Goal: Transaction & Acquisition: Book appointment/travel/reservation

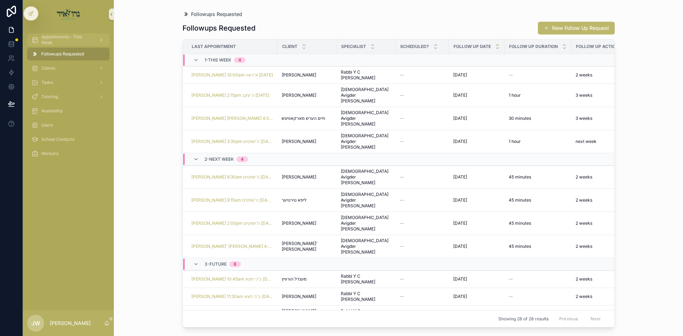
click at [64, 41] on span "Appointments - This Week" at bounding box center [67, 39] width 52 height 11
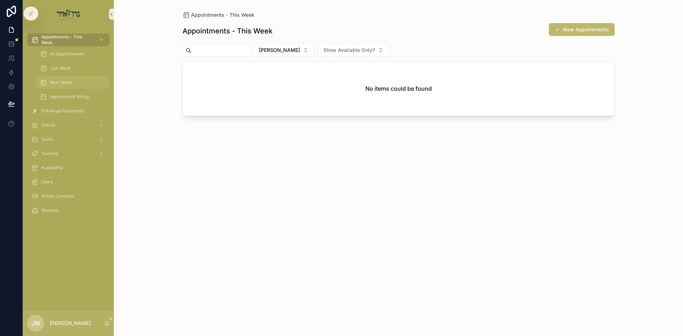
click at [75, 78] on div "Next Week" at bounding box center [72, 82] width 65 height 11
click at [313, 53] on button "[PERSON_NAME]" at bounding box center [284, 50] width 62 height 14
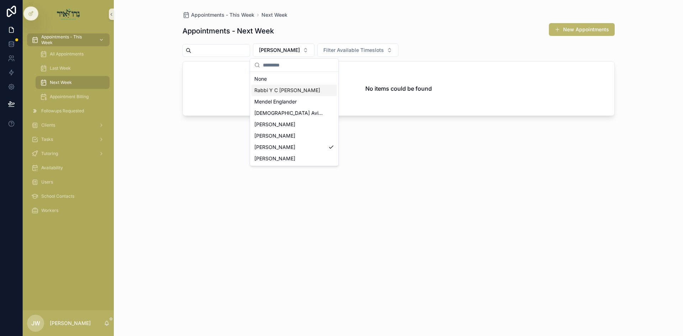
click at [279, 95] on div "Rabbi Y C [PERSON_NAME]" at bounding box center [293, 90] width 85 height 11
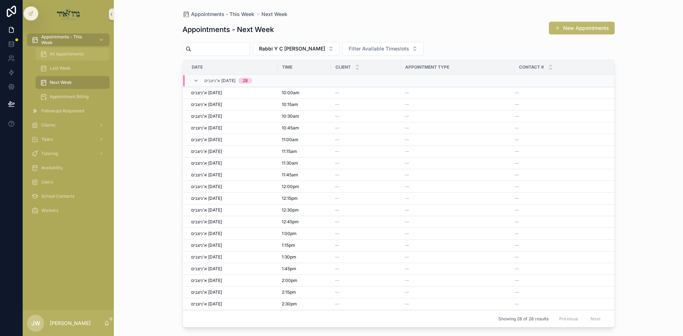
click at [80, 53] on span "All Appointments" at bounding box center [67, 54] width 34 height 6
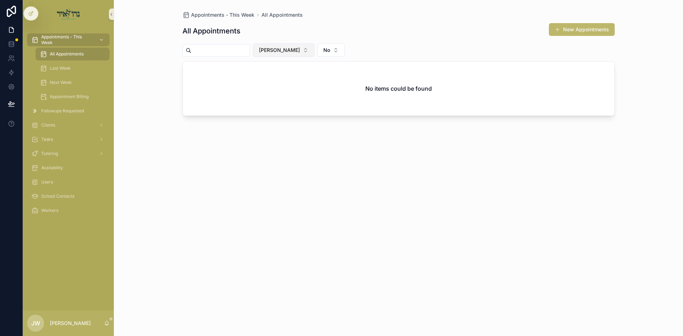
click at [279, 50] on span "[PERSON_NAME]" at bounding box center [279, 50] width 41 height 7
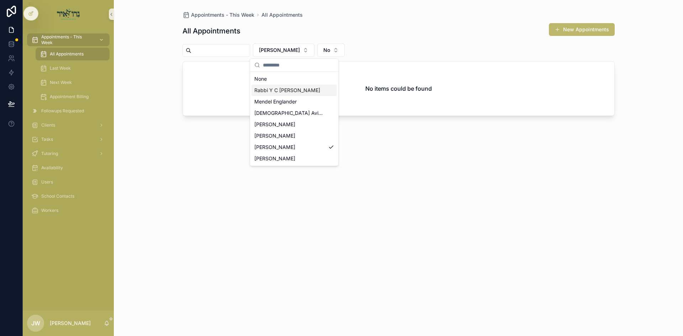
click at [287, 92] on span "Rabbi Y C [PERSON_NAME]" at bounding box center [287, 90] width 66 height 7
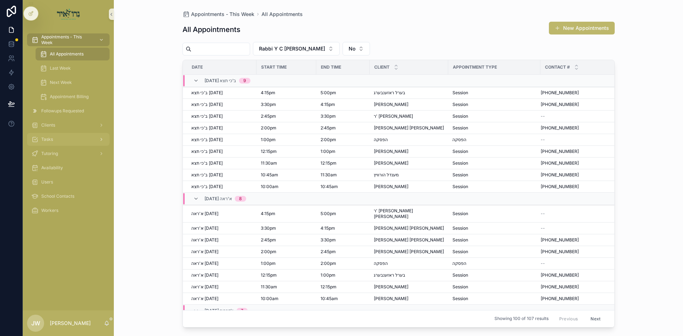
click at [61, 144] on div "Tasks" at bounding box center [68, 139] width 74 height 11
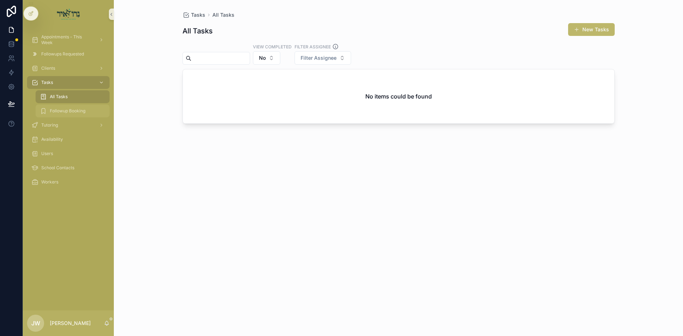
click at [63, 114] on div "Followup Booking" at bounding box center [72, 110] width 65 height 11
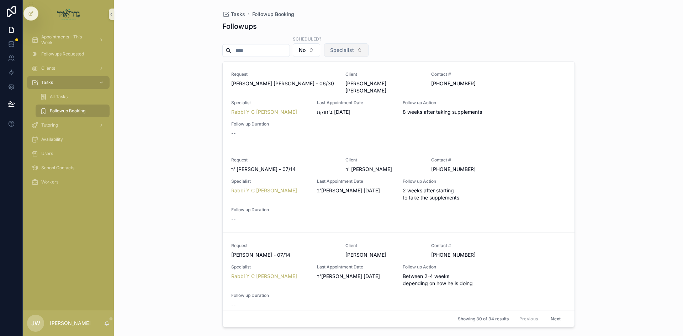
click at [356, 44] on button "Specialist" at bounding box center [346, 50] width 44 height 14
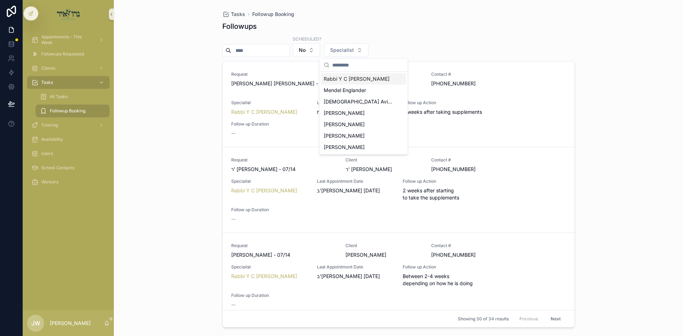
click at [364, 81] on span "Rabbi Y C [PERSON_NAME]" at bounding box center [357, 78] width 66 height 7
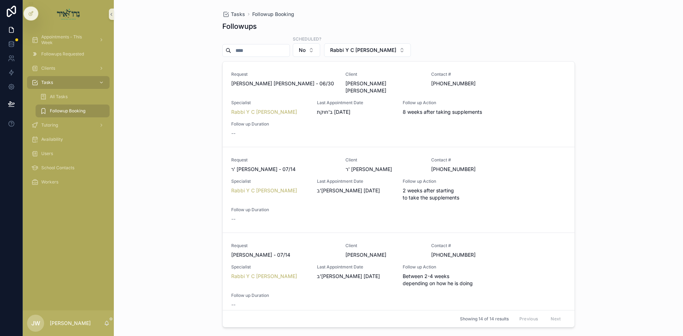
click at [635, 83] on div "Tasks Followup Booking Followups Scheduled? No Rabbi Y C Finkelstein Request יע…" at bounding box center [398, 168] width 569 height 336
click at [380, 51] on span "Rabbi Y C [PERSON_NAME]" at bounding box center [363, 50] width 66 height 7
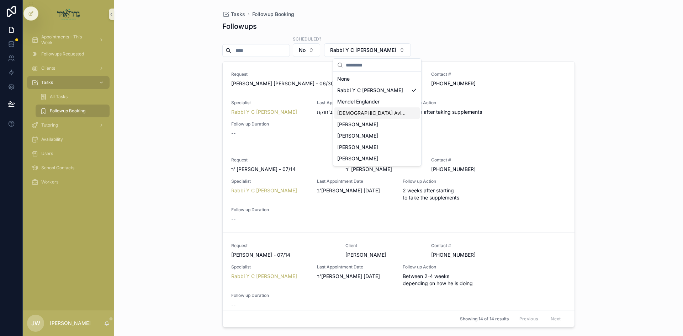
click at [375, 113] on span "[DEMOGRAPHIC_DATA] Avigder [PERSON_NAME]" at bounding box center [372, 113] width 71 height 7
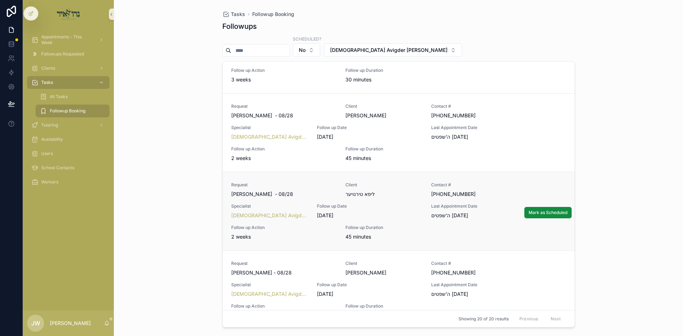
scroll to position [754, 0]
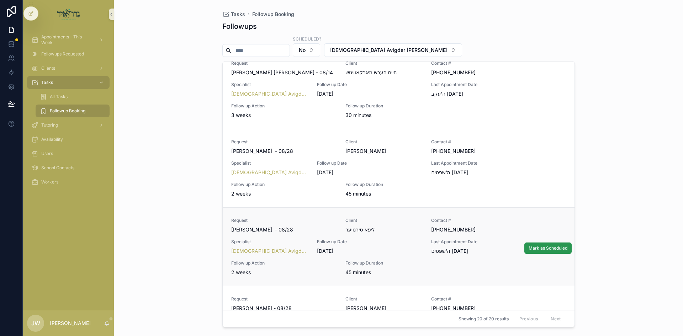
click at [527, 243] on button "Mark as Scheduled" at bounding box center [547, 248] width 47 height 11
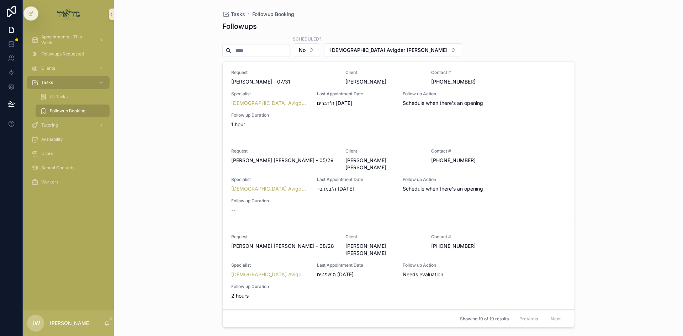
scroll to position [0, 0]
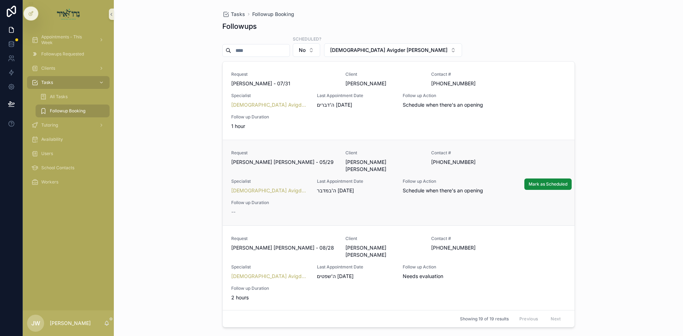
click at [299, 161] on span "משה אהרן שמידמאן - 05/29" at bounding box center [284, 162] width 106 height 7
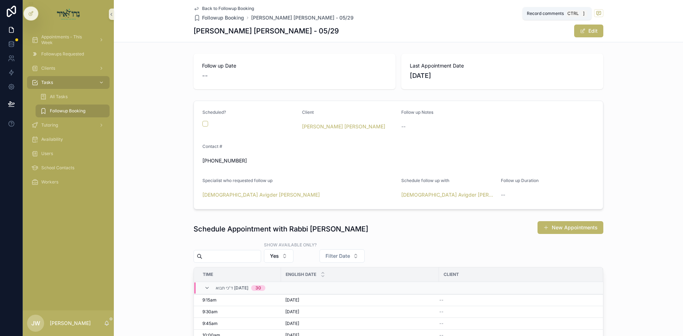
click at [596, 13] on icon "scrollable content" at bounding box center [599, 13] width 6 height 6
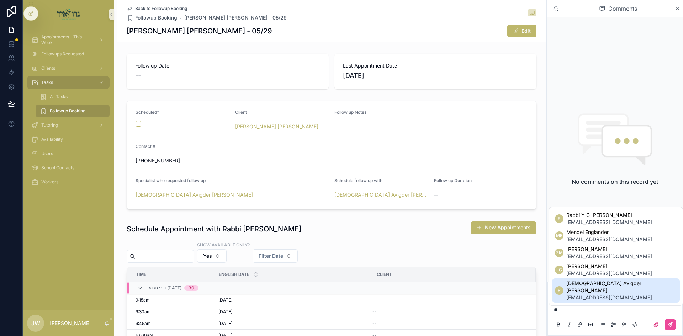
drag, startPoint x: 603, startPoint y: 295, endPoint x: 597, endPoint y: 301, distance: 8.8
click at [603, 295] on span "avspitz@gmail.com" at bounding box center [621, 297] width 111 height 7
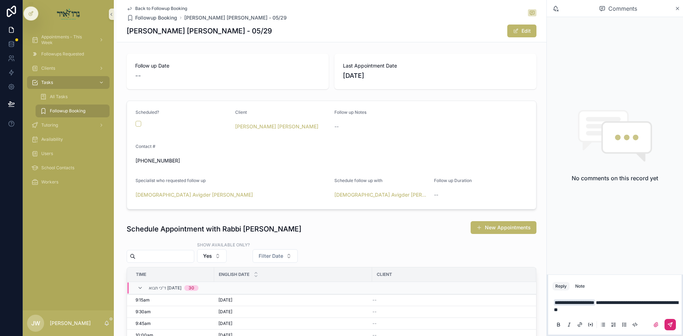
click at [671, 328] on button "scrollable content" at bounding box center [669, 324] width 11 height 11
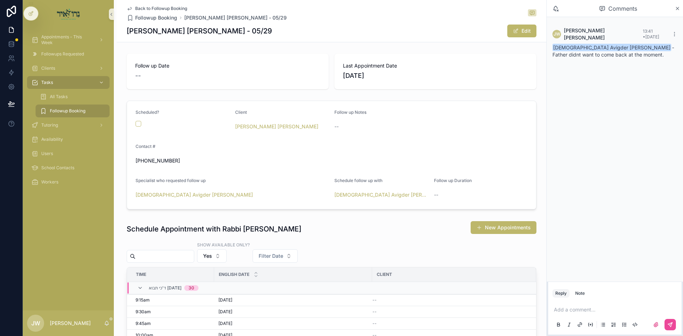
click at [71, 111] on span "Followup Booking" at bounding box center [68, 111] width 36 height 6
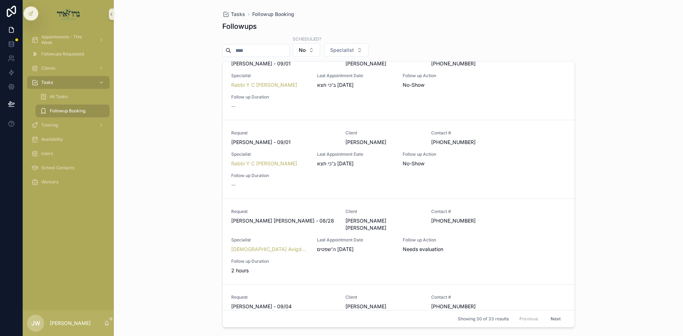
scroll to position [640, 0]
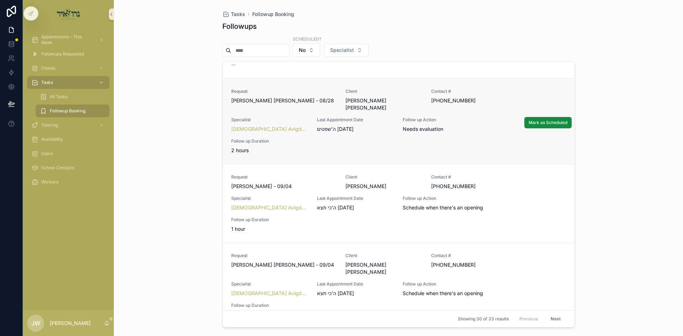
click at [371, 126] on div "ה'שפטים 08/28/25" at bounding box center [355, 129] width 77 height 7
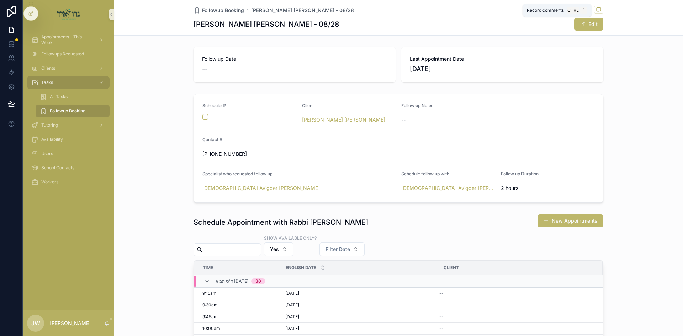
click at [598, 7] on icon "scrollable content" at bounding box center [599, 10] width 6 height 6
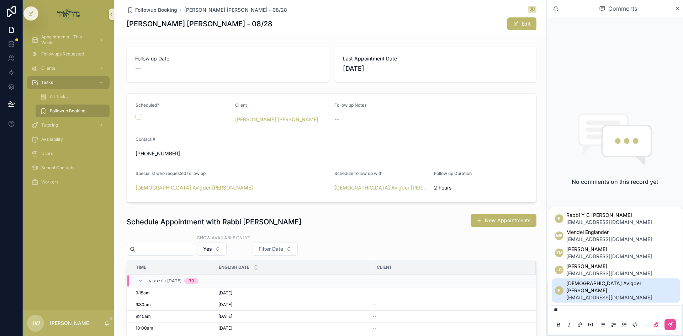
click at [594, 294] on span "avspitz@gmail.com" at bounding box center [621, 297] width 111 height 7
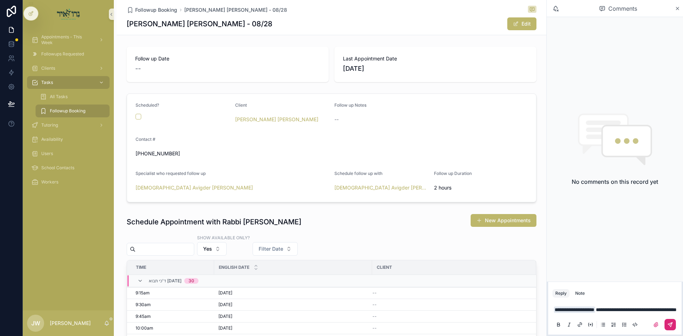
click at [666, 325] on button "scrollable content" at bounding box center [669, 324] width 11 height 11
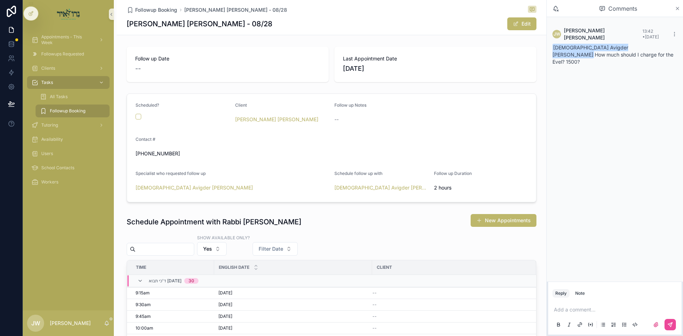
click at [675, 10] on icon "scrollable content" at bounding box center [677, 9] width 5 height 6
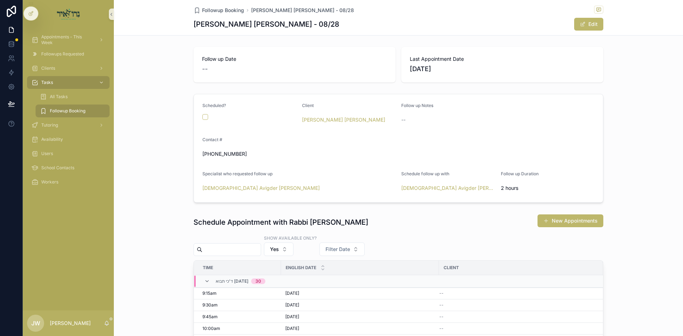
click at [73, 110] on span "Followup Booking" at bounding box center [68, 111] width 36 height 6
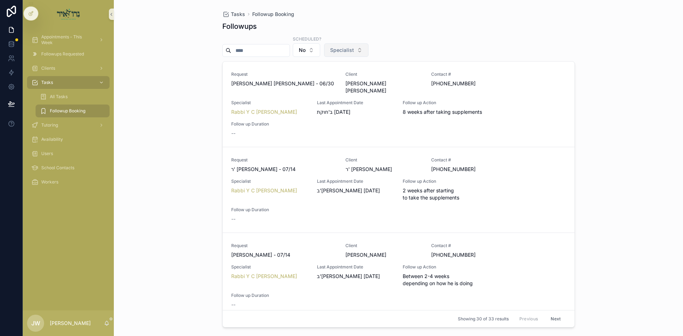
click at [348, 52] on span "Specialist" at bounding box center [342, 50] width 24 height 7
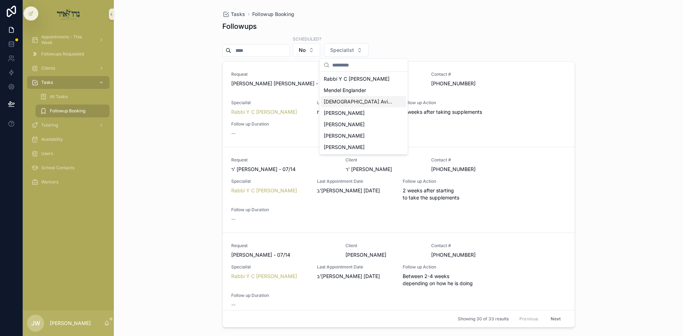
click at [360, 104] on span "[DEMOGRAPHIC_DATA] Avigder [PERSON_NAME]" at bounding box center [359, 101] width 71 height 7
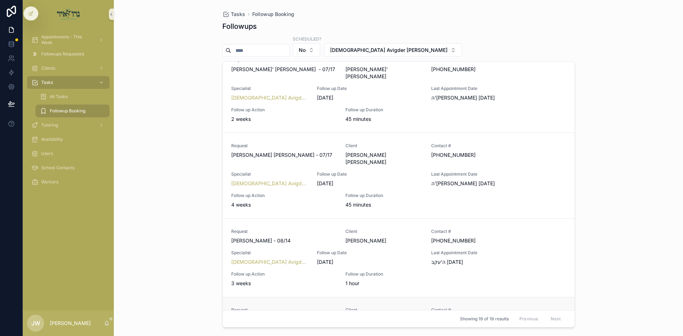
scroll to position [462, 0]
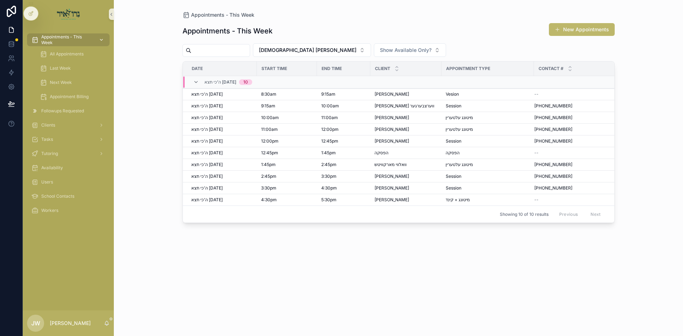
click at [102, 44] on div "scrollable content" at bounding box center [100, 39] width 9 height 11
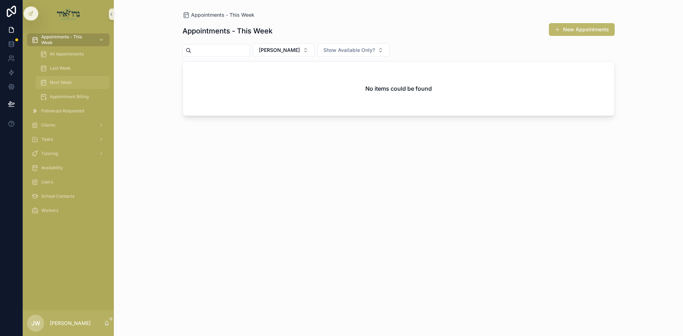
click at [76, 78] on div "Next Week" at bounding box center [72, 82] width 65 height 11
click at [277, 48] on span "[PERSON_NAME]" at bounding box center [279, 50] width 41 height 7
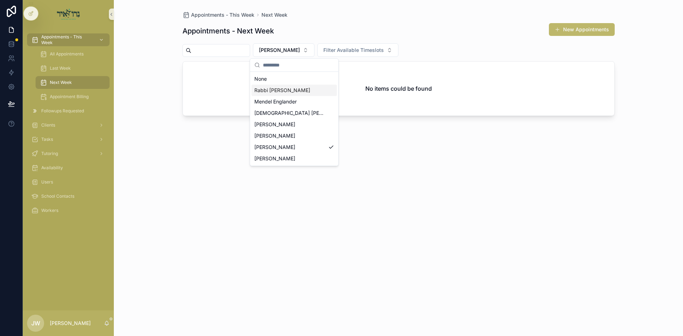
click at [296, 91] on span "Rabbi Y C [PERSON_NAME]" at bounding box center [282, 90] width 56 height 7
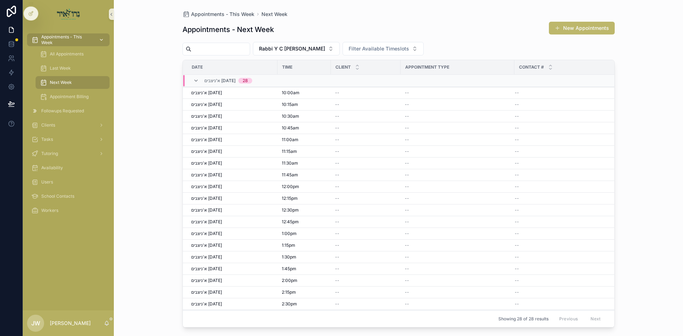
click at [71, 40] on span "Appointments - This Week" at bounding box center [67, 39] width 52 height 11
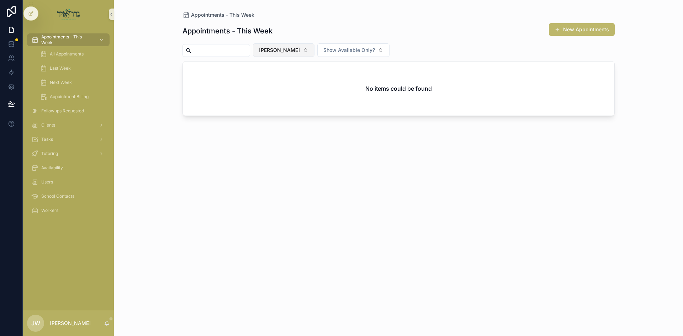
click at [291, 49] on span "[PERSON_NAME]" at bounding box center [279, 50] width 41 height 7
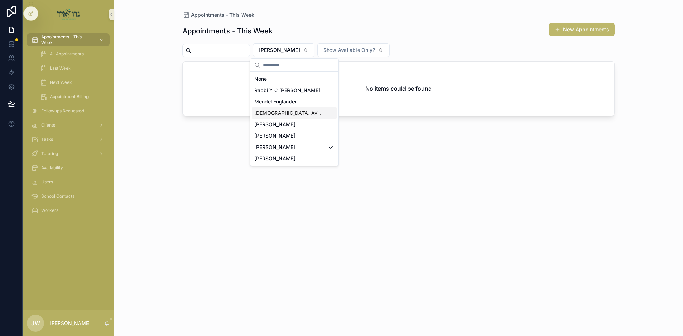
click at [270, 110] on span "[DEMOGRAPHIC_DATA] Avigder [PERSON_NAME]" at bounding box center [289, 113] width 71 height 7
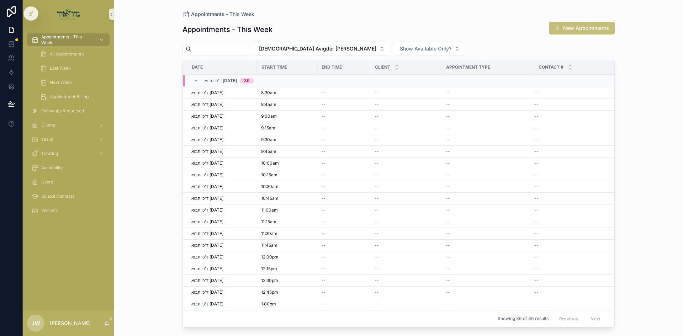
click at [596, 31] on button "New Appointments" at bounding box center [582, 28] width 66 height 13
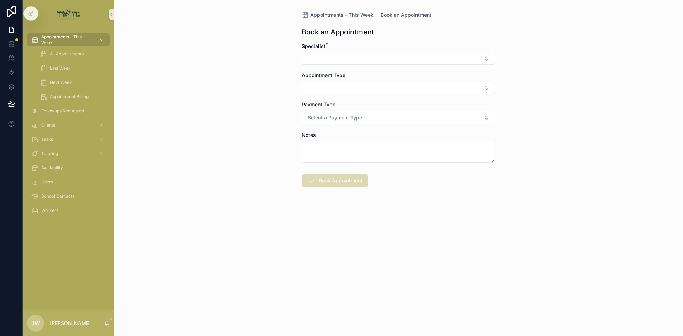
click at [315, 65] on form "Specialist * Appointment Type Payment Type Select a Payment Type Notes Book App…" at bounding box center [398, 138] width 193 height 190
click at [317, 62] on button "Select Button" at bounding box center [398, 59] width 193 height 12
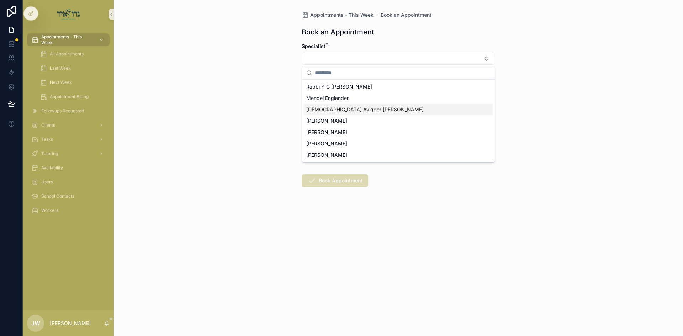
click at [342, 110] on span "[DEMOGRAPHIC_DATA] Avigder [PERSON_NAME]" at bounding box center [364, 109] width 117 height 7
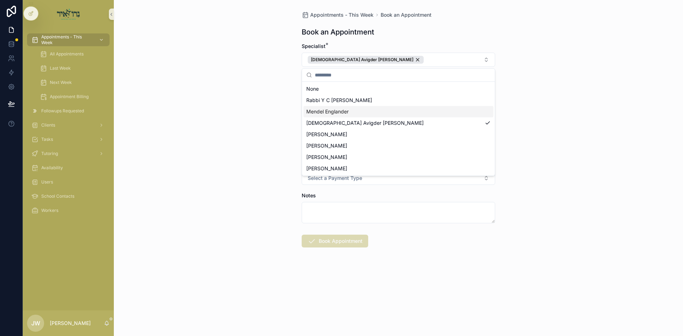
click at [255, 96] on div "Appointments - This Week Book an Appointment Book an Appointment Specialist * R…" at bounding box center [398, 168] width 569 height 336
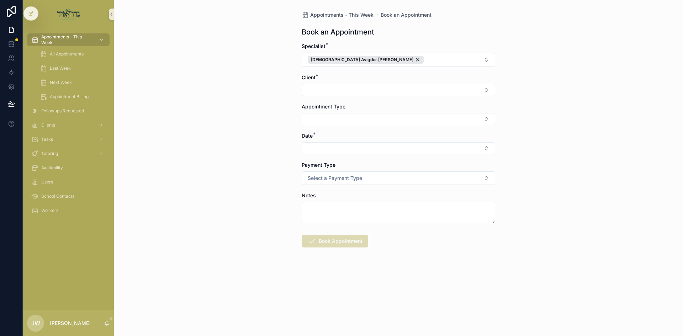
click at [301, 92] on div "Appointments - This Week Book an Appointment Book an Appointment Specialist * R…" at bounding box center [398, 146] width 205 height 293
click at [308, 92] on button "Select Button" at bounding box center [398, 90] width 193 height 12
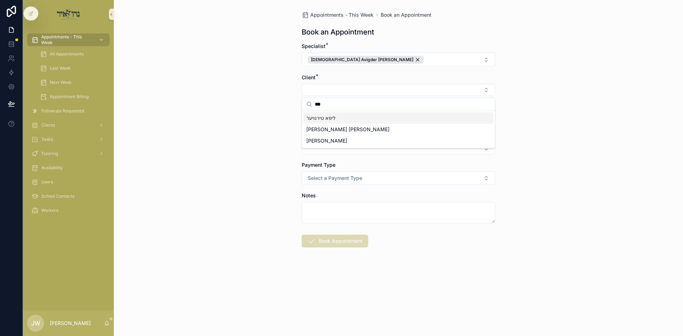
type input "***"
click at [336, 119] on div "ליפא טירנויער" at bounding box center [398, 117] width 190 height 11
click at [322, 116] on button "Select Button" at bounding box center [398, 121] width 193 height 12
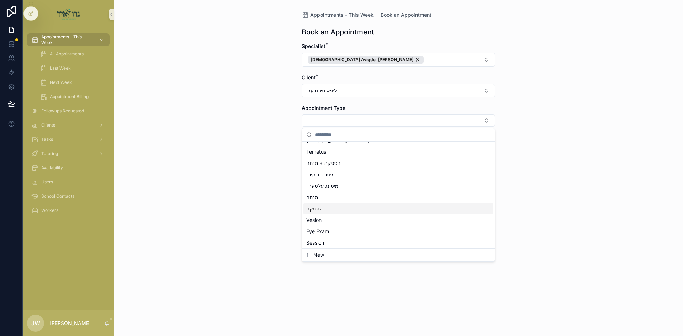
scroll to position [36, 0]
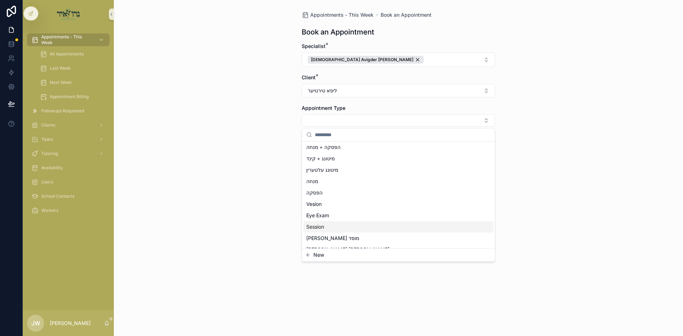
click at [329, 228] on div "Session" at bounding box center [398, 226] width 190 height 11
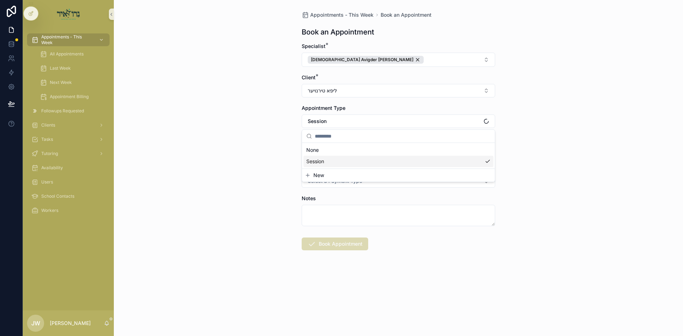
scroll to position [0, 0]
drag, startPoint x: 208, startPoint y: 174, endPoint x: 322, endPoint y: 159, distance: 114.1
click at [209, 174] on div "Appointments - This Week Book an Appointment Book an Appointment Specialist * R…" at bounding box center [398, 168] width 569 height 336
click at [323, 149] on button "Select Button" at bounding box center [398, 151] width 193 height 12
click at [330, 177] on span "ד'כי תבוא [DATE]" at bounding box center [325, 179] width 38 height 7
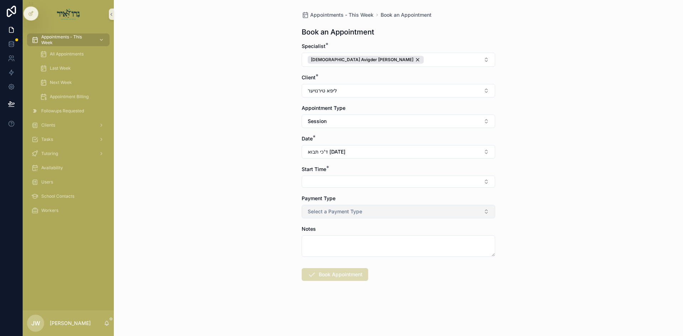
click at [331, 177] on button "Select Button" at bounding box center [398, 182] width 193 height 12
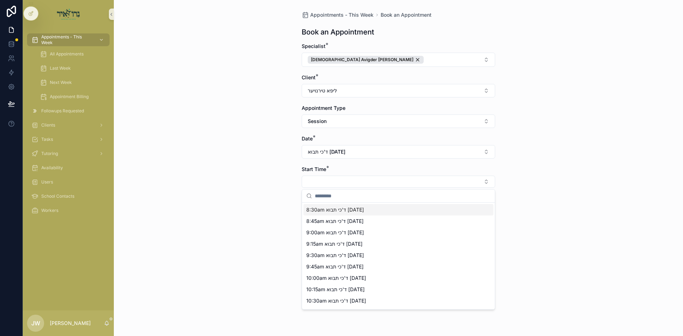
click at [332, 209] on span "8:30am ד'כי תבוא [DATE]" at bounding box center [335, 209] width 58 height 7
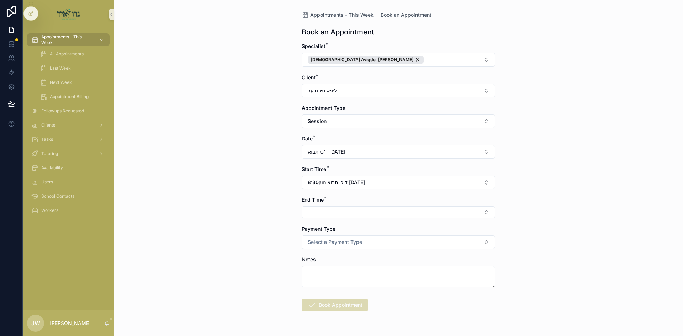
click at [332, 213] on button "Select Button" at bounding box center [398, 212] width 193 height 12
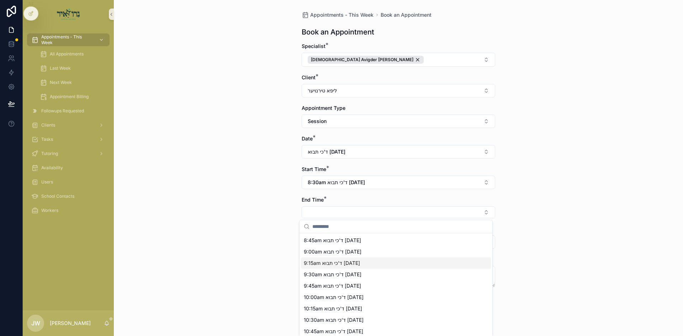
click at [319, 264] on span "9:15am ד'כי תבוא [DATE]" at bounding box center [332, 263] width 56 height 7
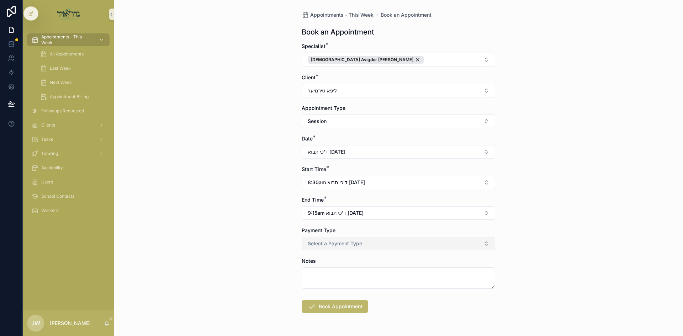
click at [324, 242] on span "Select a Payment Type" at bounding box center [335, 243] width 54 height 7
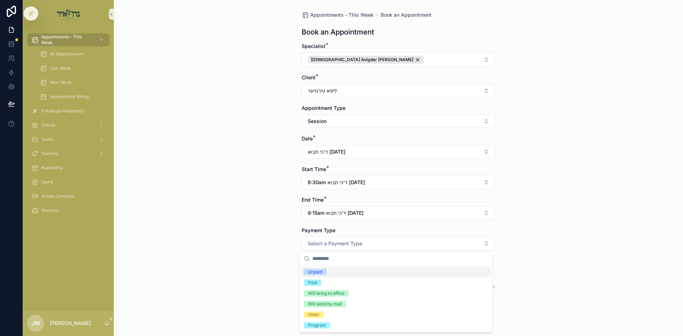
click at [320, 272] on div "Unpaid" at bounding box center [315, 272] width 14 height 6
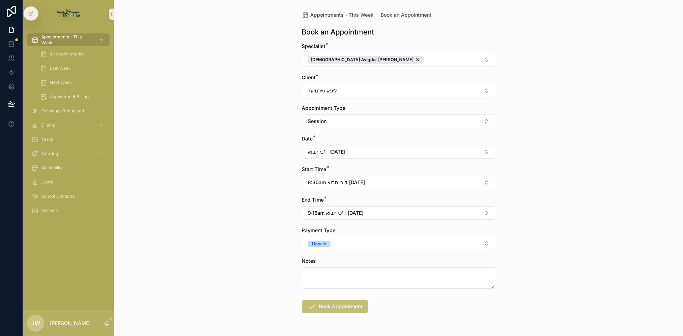
click at [328, 303] on button "Book Appointment" at bounding box center [335, 306] width 67 height 13
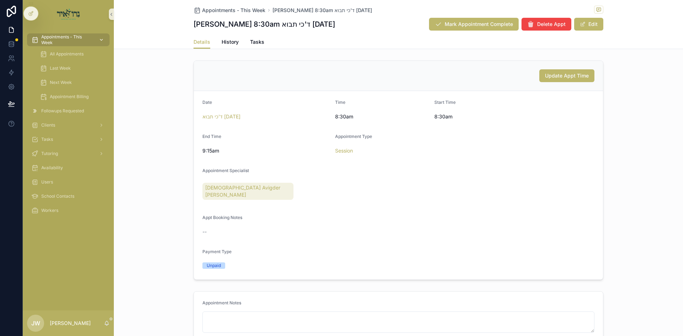
click at [65, 39] on span "Appointments - This Week" at bounding box center [67, 39] width 52 height 11
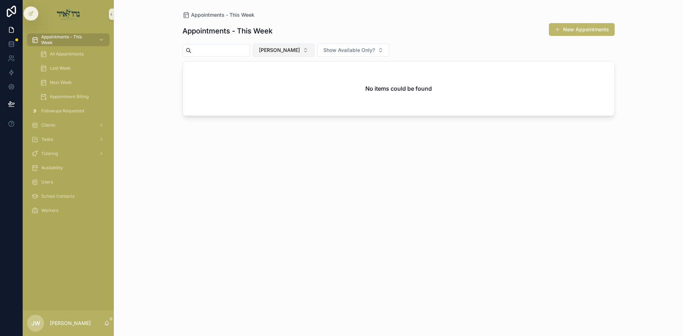
click at [291, 51] on span "[PERSON_NAME]" at bounding box center [279, 50] width 41 height 7
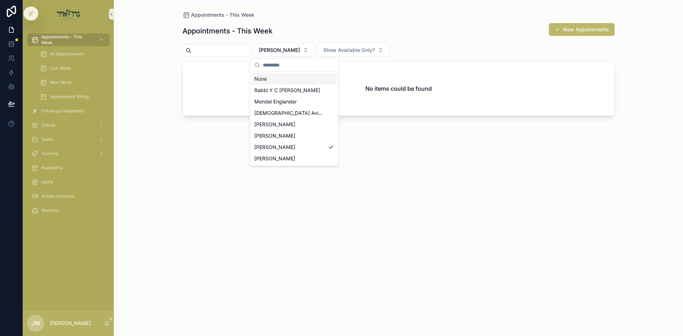
click at [509, 244] on div "Appointments - This Week New Appointments [PERSON_NAME] Show Available Only? No…" at bounding box center [398, 172] width 432 height 309
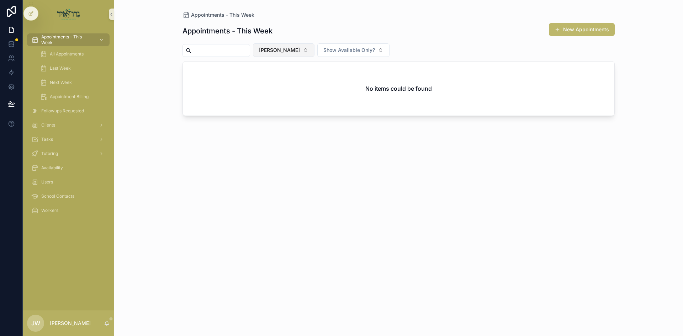
click at [300, 55] on button "[PERSON_NAME]" at bounding box center [284, 50] width 62 height 14
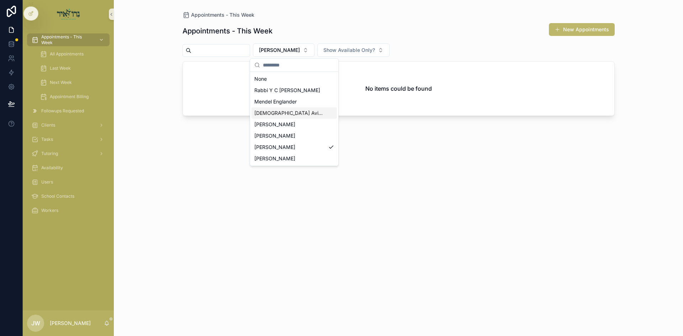
click at [286, 111] on span "[DEMOGRAPHIC_DATA] Avigder [PERSON_NAME]" at bounding box center [289, 113] width 71 height 7
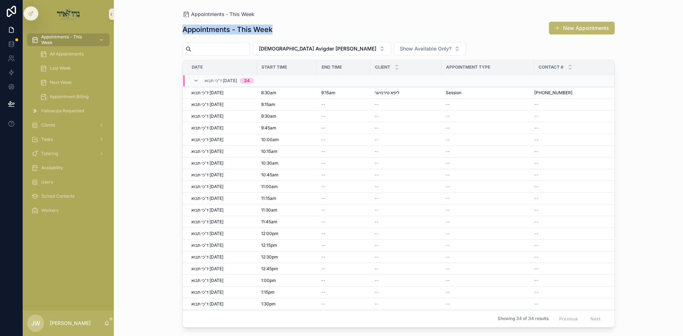
drag, startPoint x: 285, startPoint y: 29, endPoint x: 179, endPoint y: 29, distance: 105.6
click at [179, 29] on div "Appointments - This Week Appointments - This Week New Appointments Rabbi Avigde…" at bounding box center [398, 164] width 455 height 328
click at [171, 33] on div "Appointments - This Week Appointments - This Week New Appointments Rabbi Avigde…" at bounding box center [398, 164] width 455 height 328
drag, startPoint x: 171, startPoint y: 33, endPoint x: 289, endPoint y: 34, distance: 117.4
click at [289, 34] on div "Appointments - This Week Appointments - This Week New Appointments Rabbi Avigde…" at bounding box center [398, 164] width 455 height 328
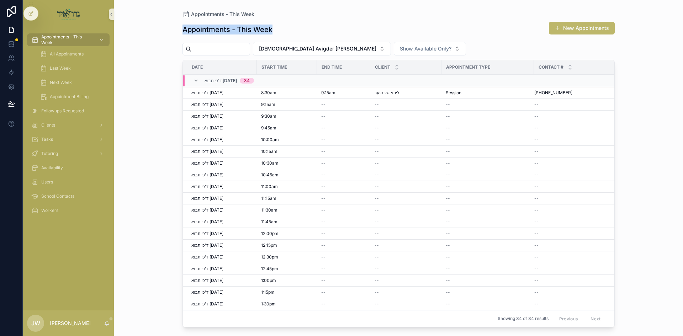
click at [289, 34] on div "Appointments - This Week New Appointments" at bounding box center [398, 29] width 432 height 16
drag, startPoint x: 291, startPoint y: 30, endPoint x: 146, endPoint y: 28, distance: 145.1
click at [146, 28] on div "Appointments - This Week Appointments - This Week New Appointments Rabbi Avigde…" at bounding box center [398, 168] width 569 height 336
click at [154, 28] on div "Appointments - This Week Appointments - This Week New Appointments Rabbi Avigde…" at bounding box center [398, 168] width 569 height 336
drag, startPoint x: 154, startPoint y: 32, endPoint x: 342, endPoint y: 26, distance: 187.9
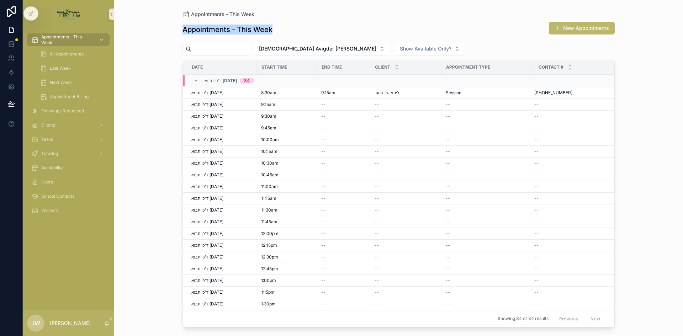
click at [342, 26] on div "Appointments - This Week Appointments - This Week New Appointments Rabbi Avigde…" at bounding box center [398, 168] width 569 height 336
click at [327, 33] on div "Appointments - This Week New Appointments" at bounding box center [398, 29] width 432 height 16
click at [261, 32] on h1 "Appointments - This Week" at bounding box center [227, 30] width 90 height 10
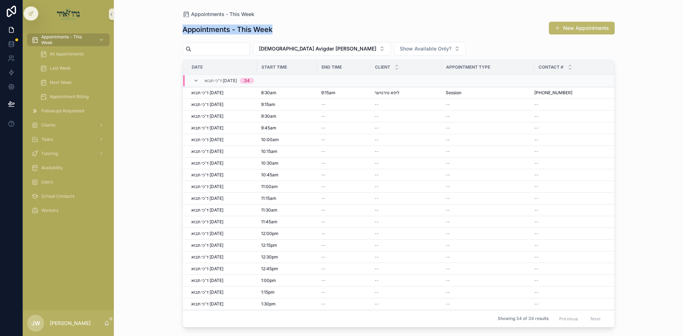
click at [283, 29] on div "Appointments - This Week New Appointments" at bounding box center [398, 29] width 432 height 16
drag, startPoint x: 283, startPoint y: 29, endPoint x: 192, endPoint y: 29, distance: 91.4
click at [192, 29] on div "Appointments - This Week New Appointments" at bounding box center [398, 29] width 432 height 16
click at [192, 29] on h1 "Appointments - This Week" at bounding box center [227, 30] width 90 height 10
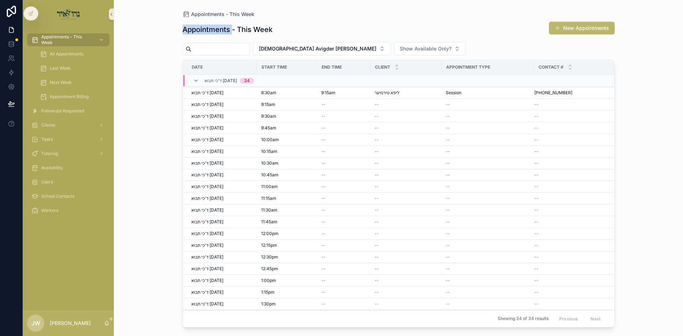
click at [192, 29] on h1 "Appointments - This Week" at bounding box center [227, 30] width 90 height 10
drag, startPoint x: 192, startPoint y: 29, endPoint x: 282, endPoint y: 28, distance: 90.0
click at [282, 28] on div "Appointments - This Week New Appointments" at bounding box center [398, 29] width 432 height 16
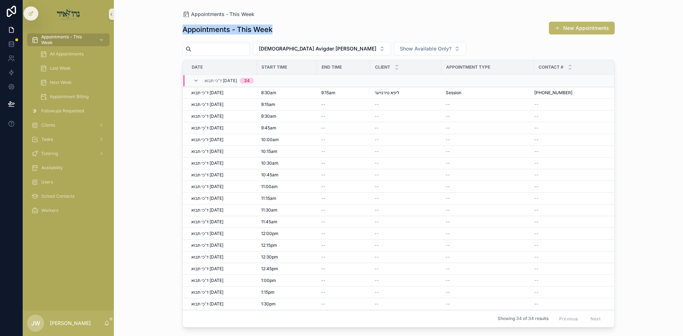
drag, startPoint x: 282, startPoint y: 28, endPoint x: 181, endPoint y: 26, distance: 100.3
click at [181, 26] on div "Appointments - This Week Appointments - This Week New Appointments Rabbi Avigde…" at bounding box center [398, 164] width 455 height 328
drag, startPoint x: 181, startPoint y: 26, endPoint x: 286, endPoint y: 26, distance: 104.2
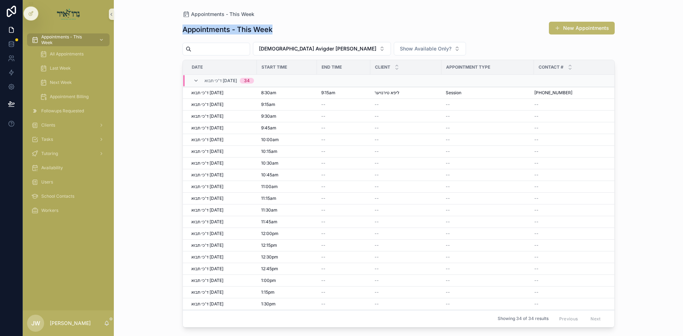
click at [286, 26] on div "Appointments - This Week Appointments - This Week New Appointments Rabbi Avigde…" at bounding box center [398, 164] width 455 height 328
click at [286, 26] on div "Appointments - This Week New Appointments" at bounding box center [398, 29] width 432 height 16
click at [198, 27] on h1 "Appointments - This Week" at bounding box center [227, 30] width 90 height 10
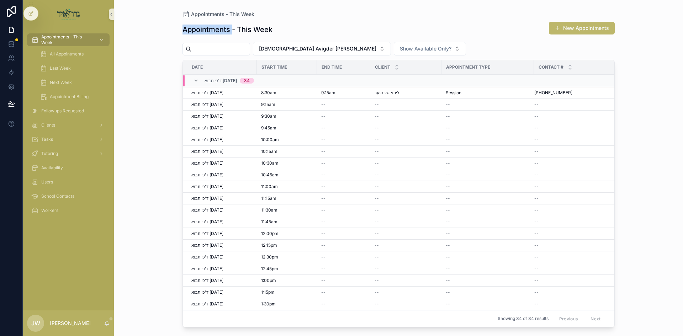
click at [198, 27] on h1 "Appointments - This Week" at bounding box center [227, 30] width 90 height 10
click at [162, 116] on div "Appointments - This Week Appointments - This Week New Appointments Rabbi Avigde…" at bounding box center [398, 168] width 569 height 336
click at [60, 166] on span "Availability" at bounding box center [52, 168] width 22 height 6
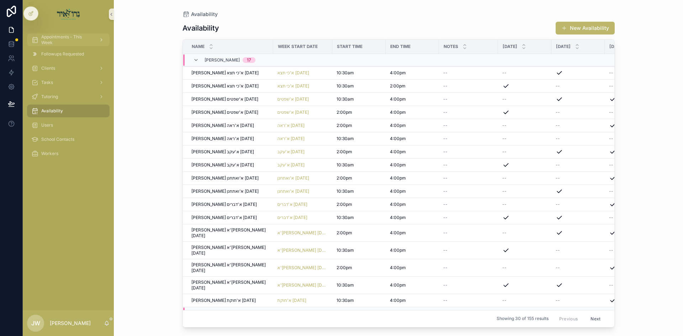
click at [60, 42] on span "Appointments - This Week" at bounding box center [67, 39] width 52 height 11
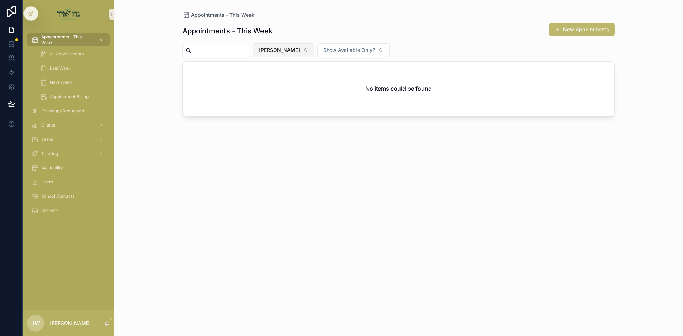
click at [276, 52] on button "[PERSON_NAME]" at bounding box center [284, 50] width 62 height 14
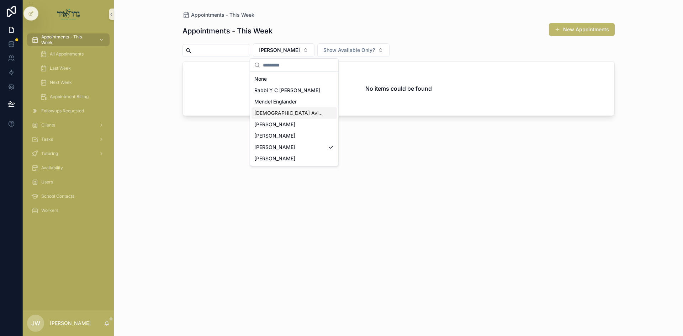
click at [297, 115] on span "[DEMOGRAPHIC_DATA] Avigder [PERSON_NAME]" at bounding box center [289, 113] width 71 height 7
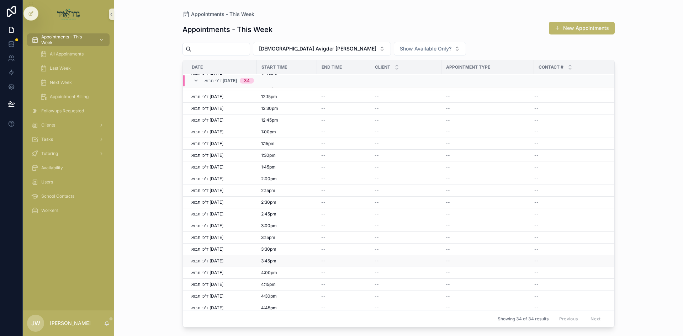
scroll to position [191, 0]
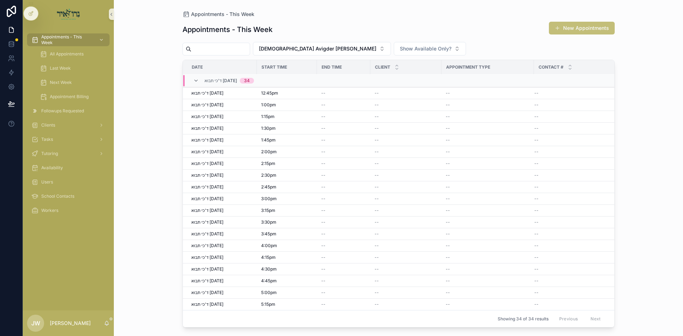
click at [575, 26] on button "New Appointments" at bounding box center [582, 28] width 66 height 13
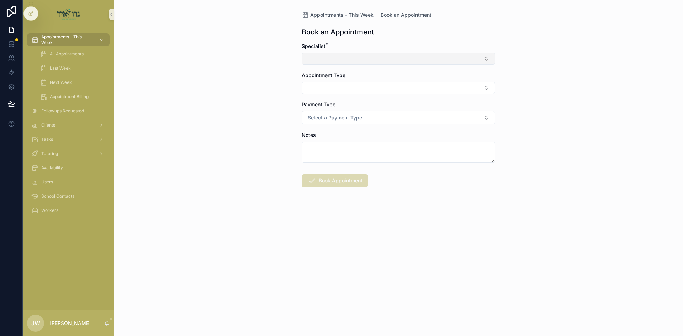
click at [314, 58] on button "Select Button" at bounding box center [398, 59] width 193 height 12
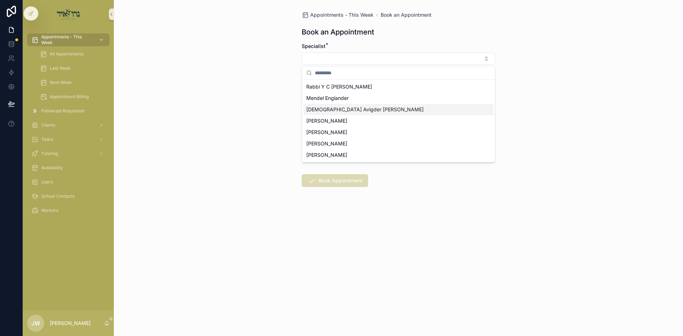
click at [337, 111] on span "[DEMOGRAPHIC_DATA] Avigder [PERSON_NAME]" at bounding box center [364, 109] width 117 height 7
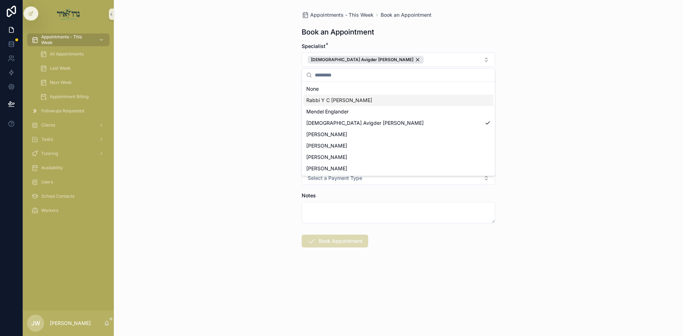
click at [228, 106] on div "Appointments - This Week Book an Appointment Book an Appointment Specialist * R…" at bounding box center [398, 168] width 569 height 336
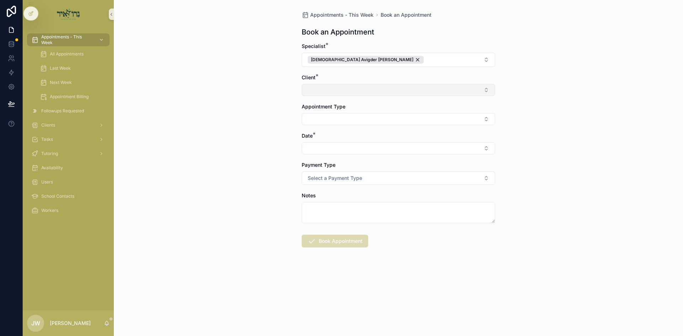
click at [324, 92] on button "Select Button" at bounding box center [398, 90] width 193 height 12
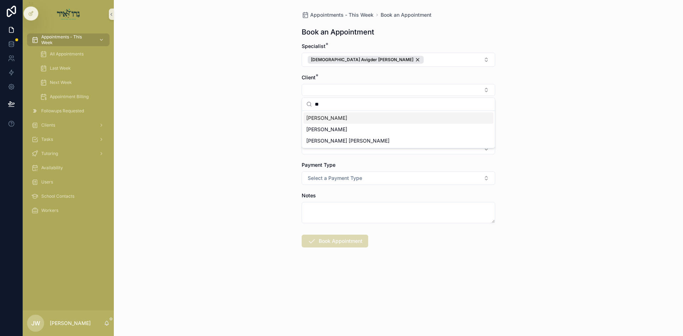
type input "**"
click at [329, 131] on span "[PERSON_NAME]" at bounding box center [326, 129] width 41 height 7
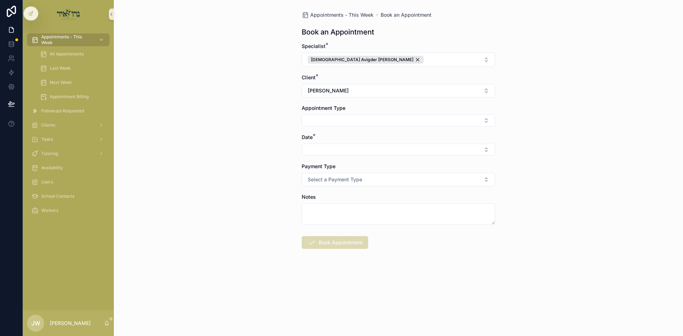
click at [262, 135] on div "Appointments - This Week Book an Appointment Book an Appointment Specialist * R…" at bounding box center [398, 168] width 569 height 336
click at [341, 124] on button "Select Button" at bounding box center [398, 121] width 193 height 12
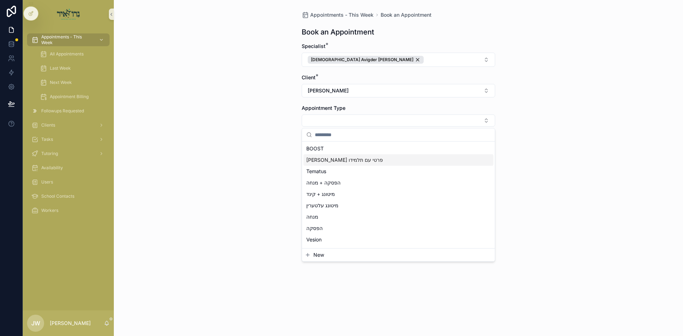
click at [247, 170] on div "Appointments - This Week Book an Appointment Book an Appointment Specialist * R…" at bounding box center [398, 168] width 569 height 336
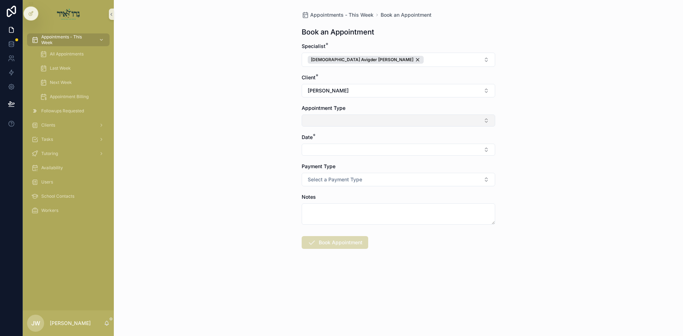
click at [316, 126] on button "Select Button" at bounding box center [398, 121] width 193 height 12
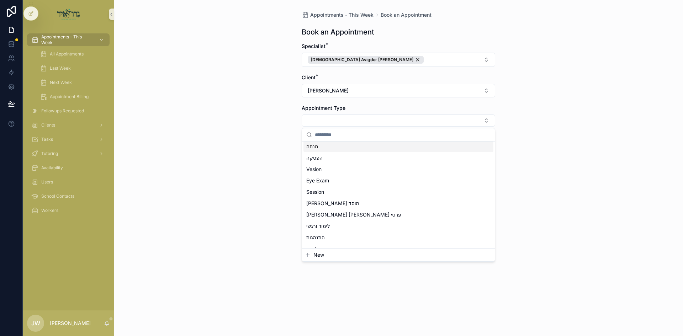
scroll to position [71, 0]
click at [318, 189] on span "Session" at bounding box center [315, 191] width 18 height 7
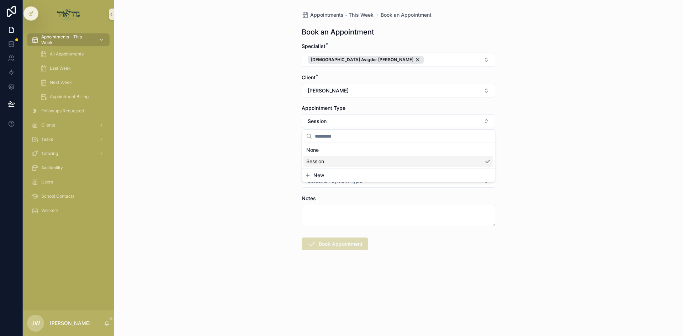
scroll to position [0, 0]
click at [282, 179] on div "Appointments - This Week Book an Appointment Book an Appointment Specialist * R…" at bounding box center [398, 168] width 569 height 336
click at [316, 153] on button "Select Button" at bounding box center [398, 151] width 193 height 12
click at [331, 183] on div "ד'כי תבוא [DATE]" at bounding box center [398, 179] width 190 height 11
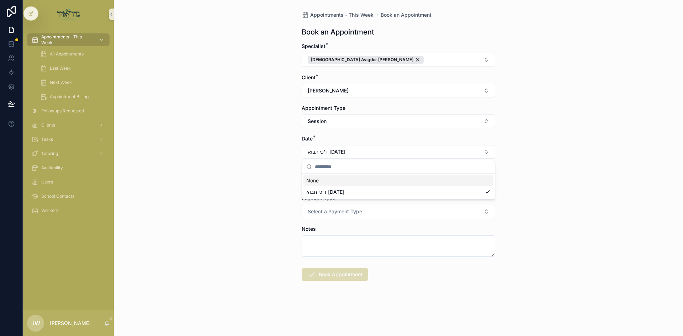
click at [335, 176] on button "Select Button" at bounding box center [398, 182] width 193 height 12
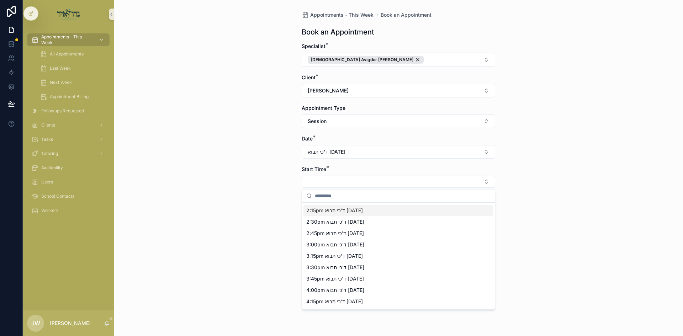
scroll to position [272, 0]
click at [325, 280] on span "4:45pm ד'כי תבוא [DATE]" at bounding box center [335, 279] width 58 height 7
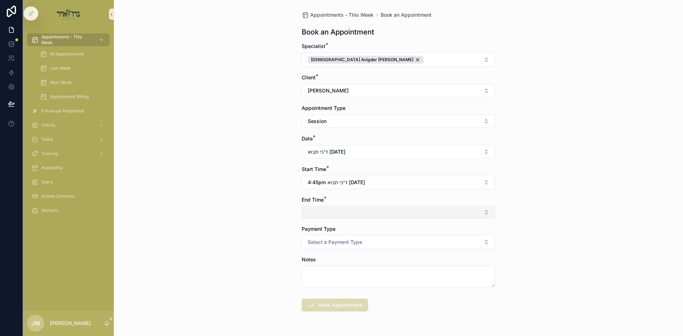
click at [331, 215] on button "Select Button" at bounding box center [398, 212] width 193 height 12
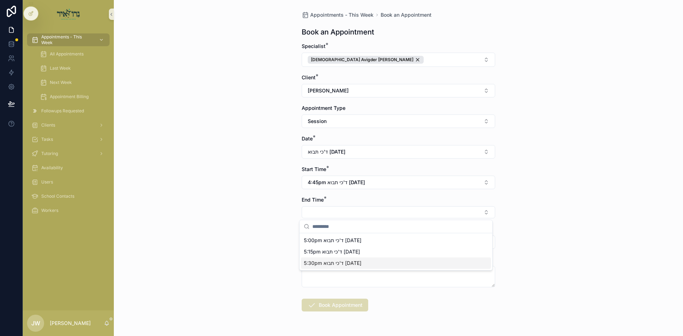
click at [329, 264] on span "5:30pm ד'כי תבוא [DATE]" at bounding box center [333, 263] width 58 height 7
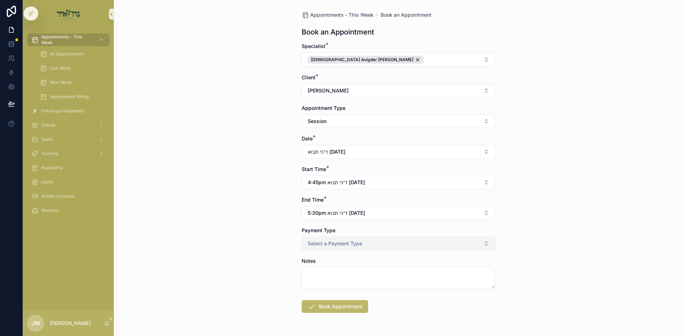
click at [333, 249] on button "Select a Payment Type" at bounding box center [398, 244] width 193 height 14
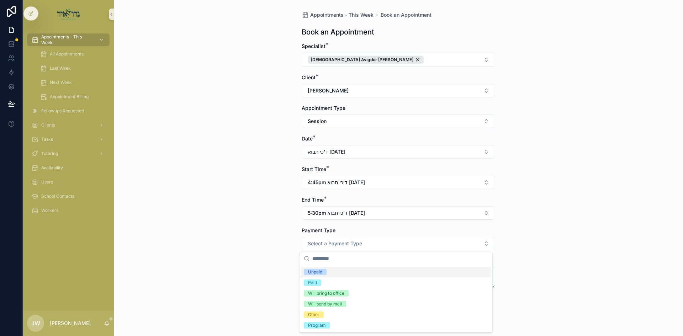
click at [333, 276] on div "Unpaid" at bounding box center [396, 272] width 190 height 11
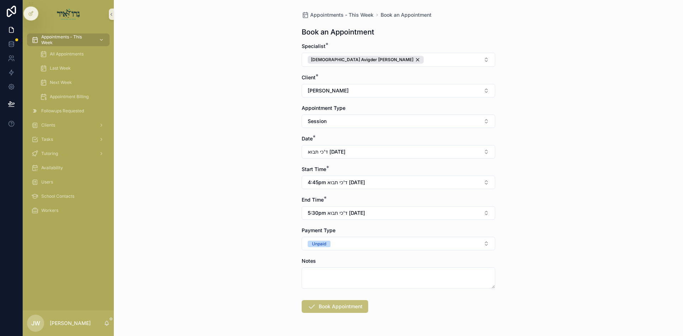
click at [334, 309] on button "Book Appointment" at bounding box center [335, 306] width 67 height 13
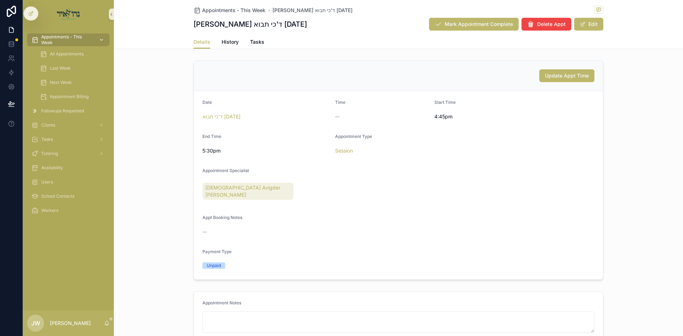
click at [64, 35] on span "Appointments - This Week" at bounding box center [67, 39] width 52 height 11
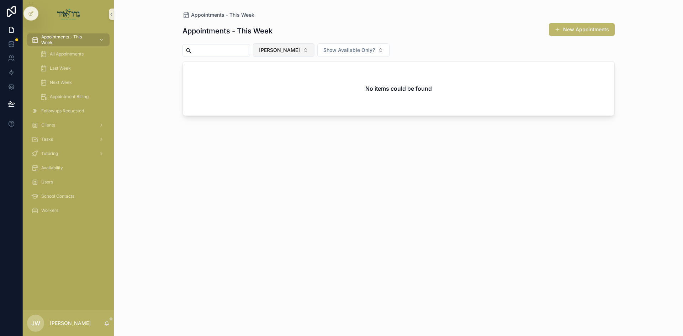
click at [305, 52] on button "[PERSON_NAME]" at bounding box center [284, 50] width 62 height 14
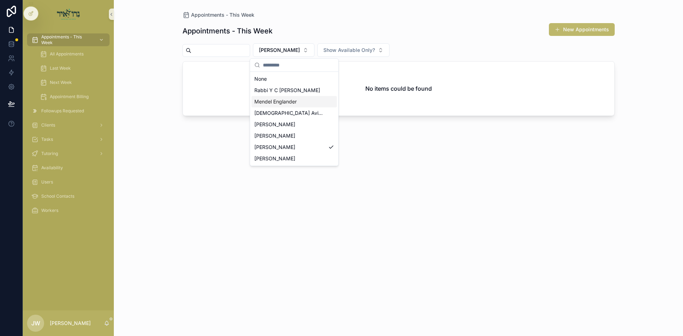
click at [301, 96] on div "Mendel Englander" at bounding box center [293, 101] width 85 height 11
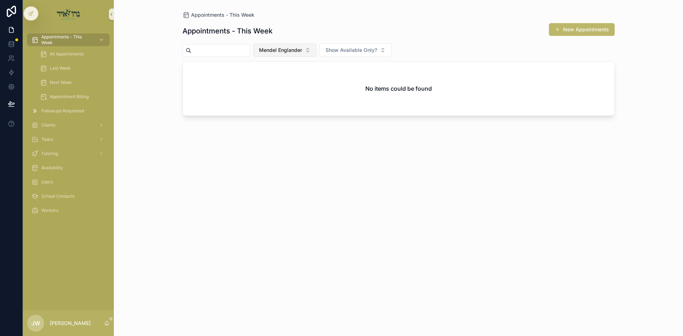
click at [289, 46] on button "Mendel Englander" at bounding box center [285, 50] width 64 height 14
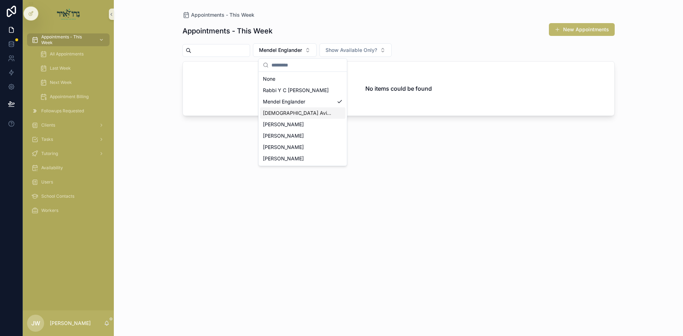
click at [304, 115] on span "[DEMOGRAPHIC_DATA] Avigder [PERSON_NAME]" at bounding box center [298, 113] width 71 height 7
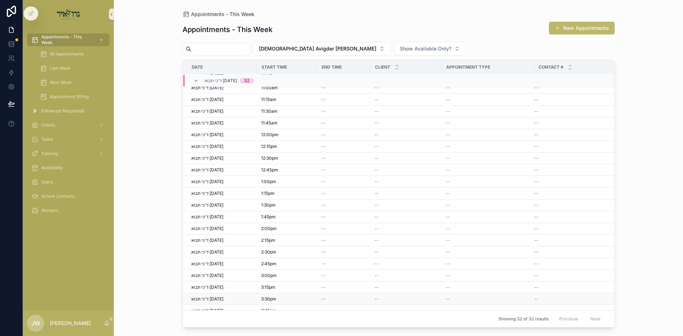
scroll to position [168, 0]
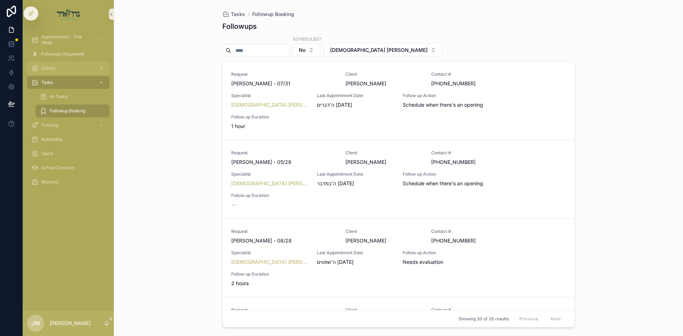
click at [57, 65] on div "Clients" at bounding box center [68, 68] width 74 height 11
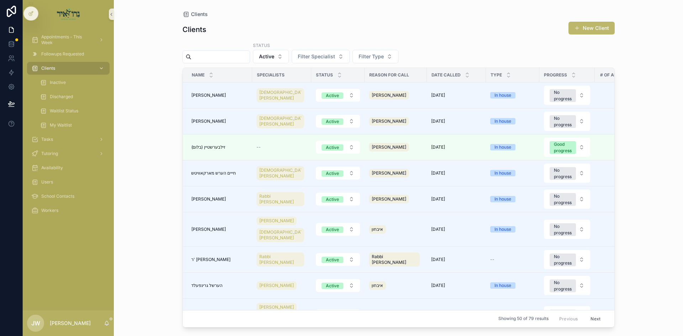
click at [214, 59] on input "scrollable content" at bounding box center [220, 57] width 58 height 10
click at [272, 56] on button "Active" at bounding box center [271, 57] width 36 height 14
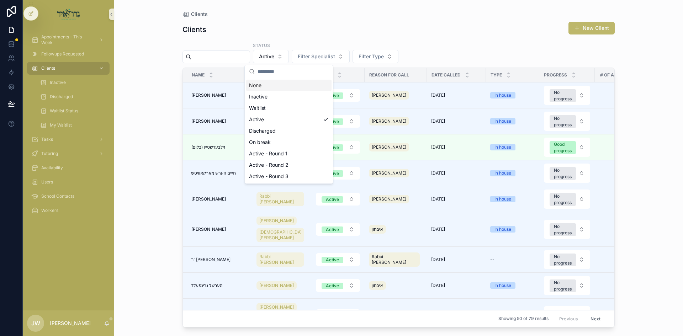
click at [290, 84] on div "None" at bounding box center [288, 85] width 85 height 11
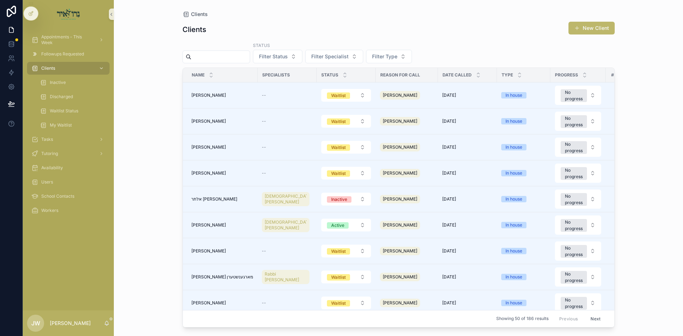
click at [234, 57] on input "scrollable content" at bounding box center [220, 57] width 58 height 10
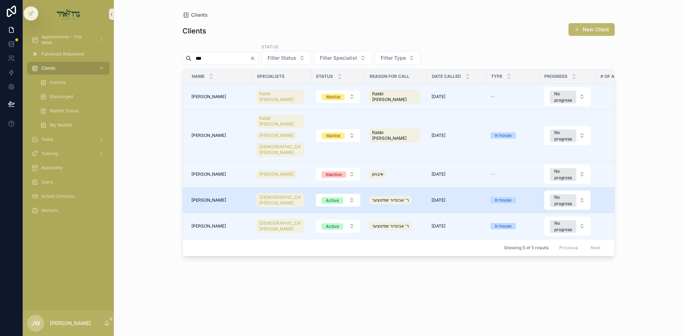
type input "***"
click at [223, 203] on td "דוד הערשקאוויטש דוד הערשקאוויטש" at bounding box center [217, 200] width 69 height 26
click at [220, 202] on span "[PERSON_NAME]" at bounding box center [208, 200] width 35 height 6
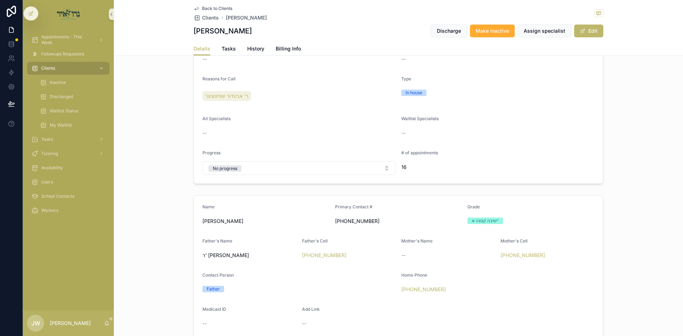
scroll to position [249, 0]
